Goal: Navigation & Orientation: Find specific page/section

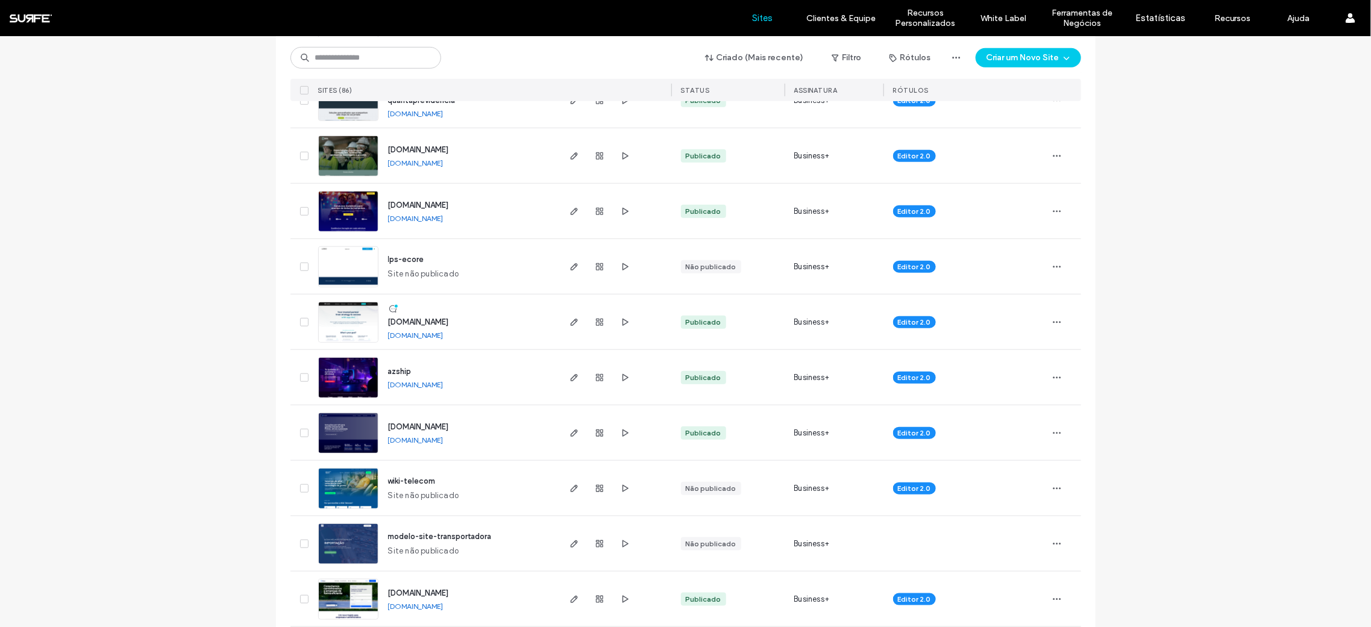
scroll to position [577, 0]
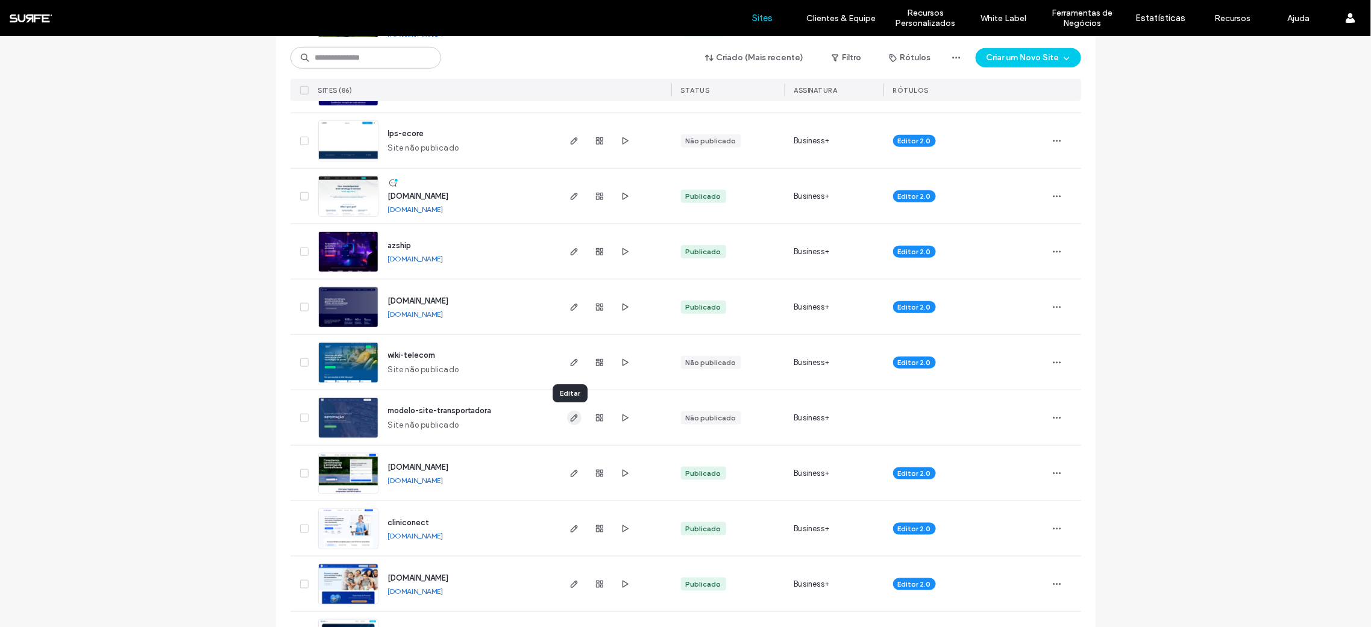
click at [572, 420] on icon "button" at bounding box center [575, 418] width 10 height 10
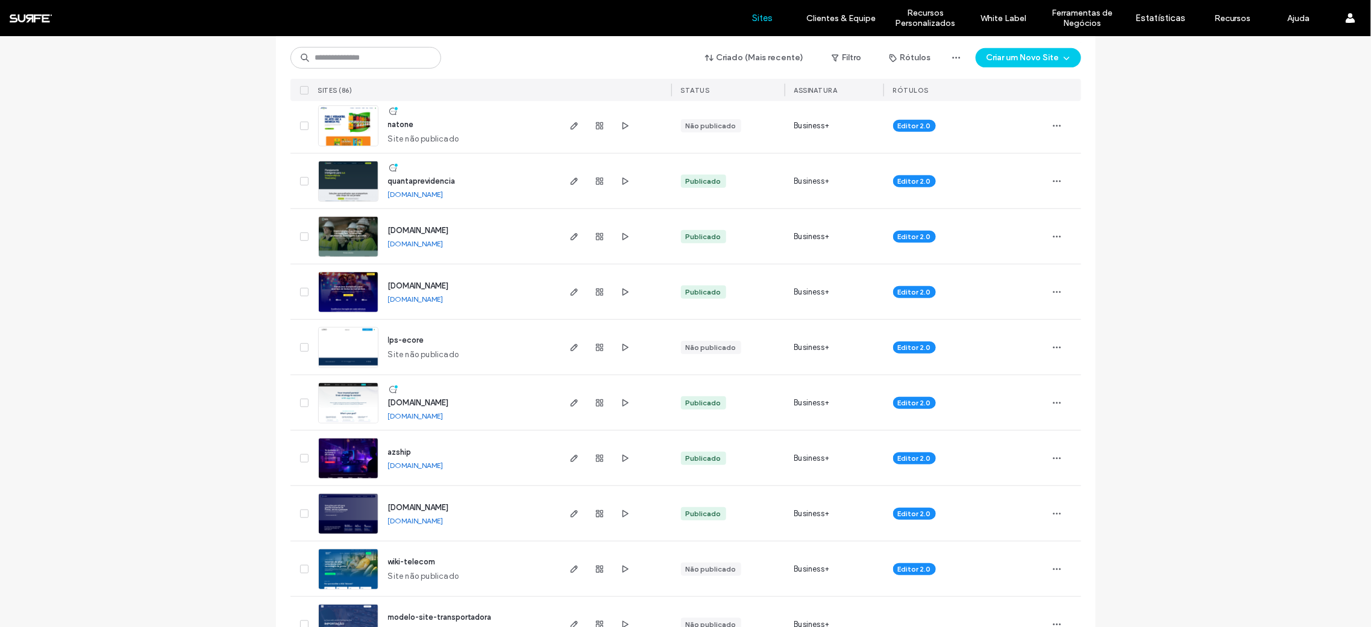
scroll to position [392, 0]
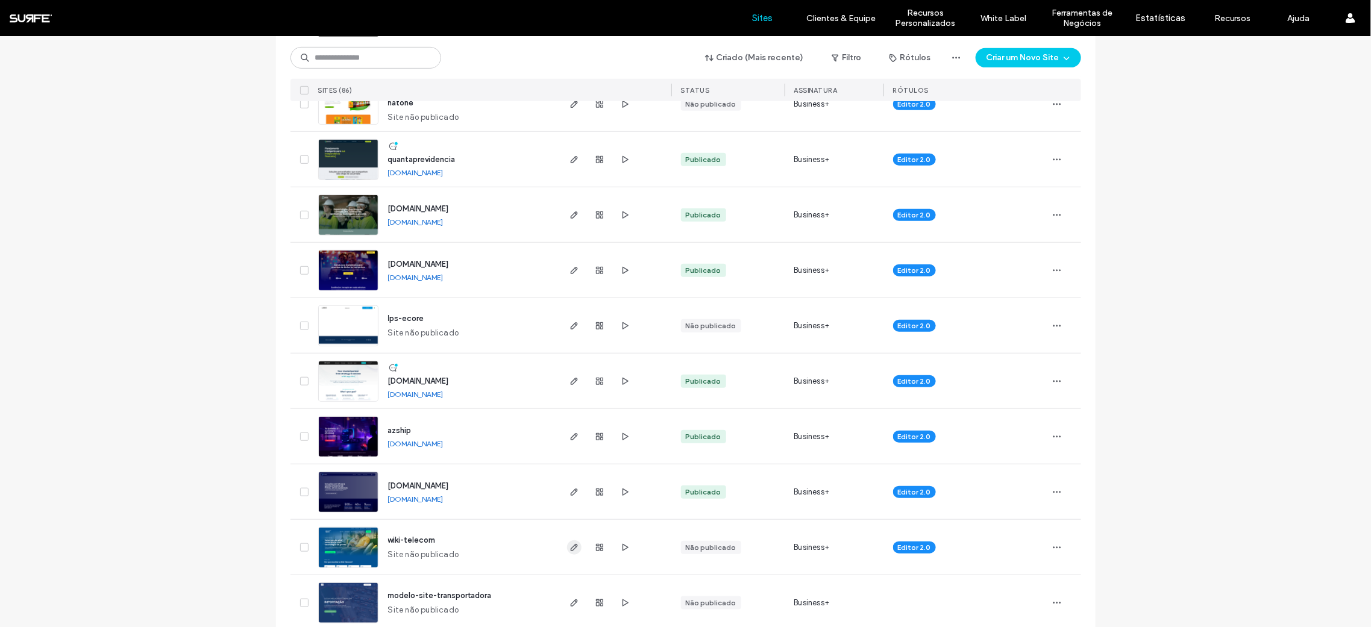
click at [571, 547] on icon "button" at bounding box center [575, 548] width 10 height 10
